Goal: Task Accomplishment & Management: Manage account settings

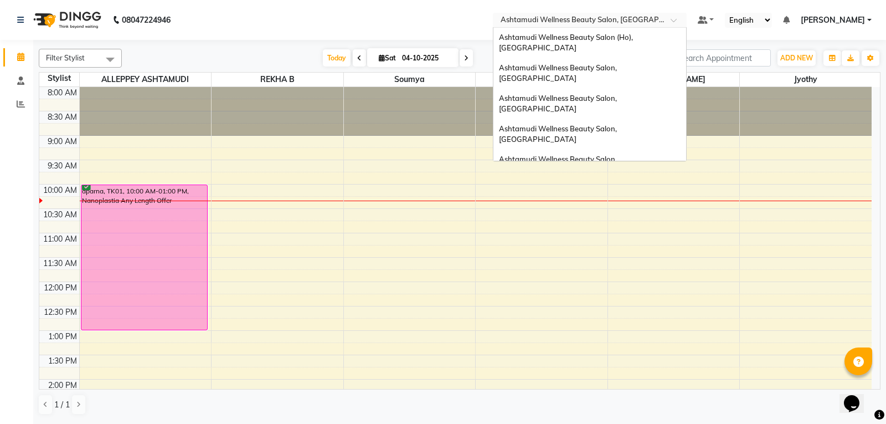
click at [659, 24] on input "text" at bounding box center [579, 21] width 161 height 11
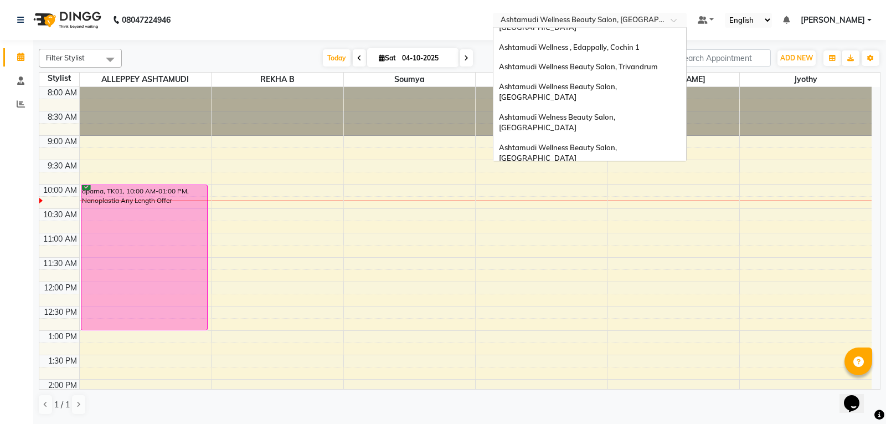
click at [663, 249] on div "Ashtamudi Unisex Salon, Dreams Mall, Dreams Mall Kottiyam" at bounding box center [590, 264] width 193 height 30
